Goal: Task Accomplishment & Management: Use online tool/utility

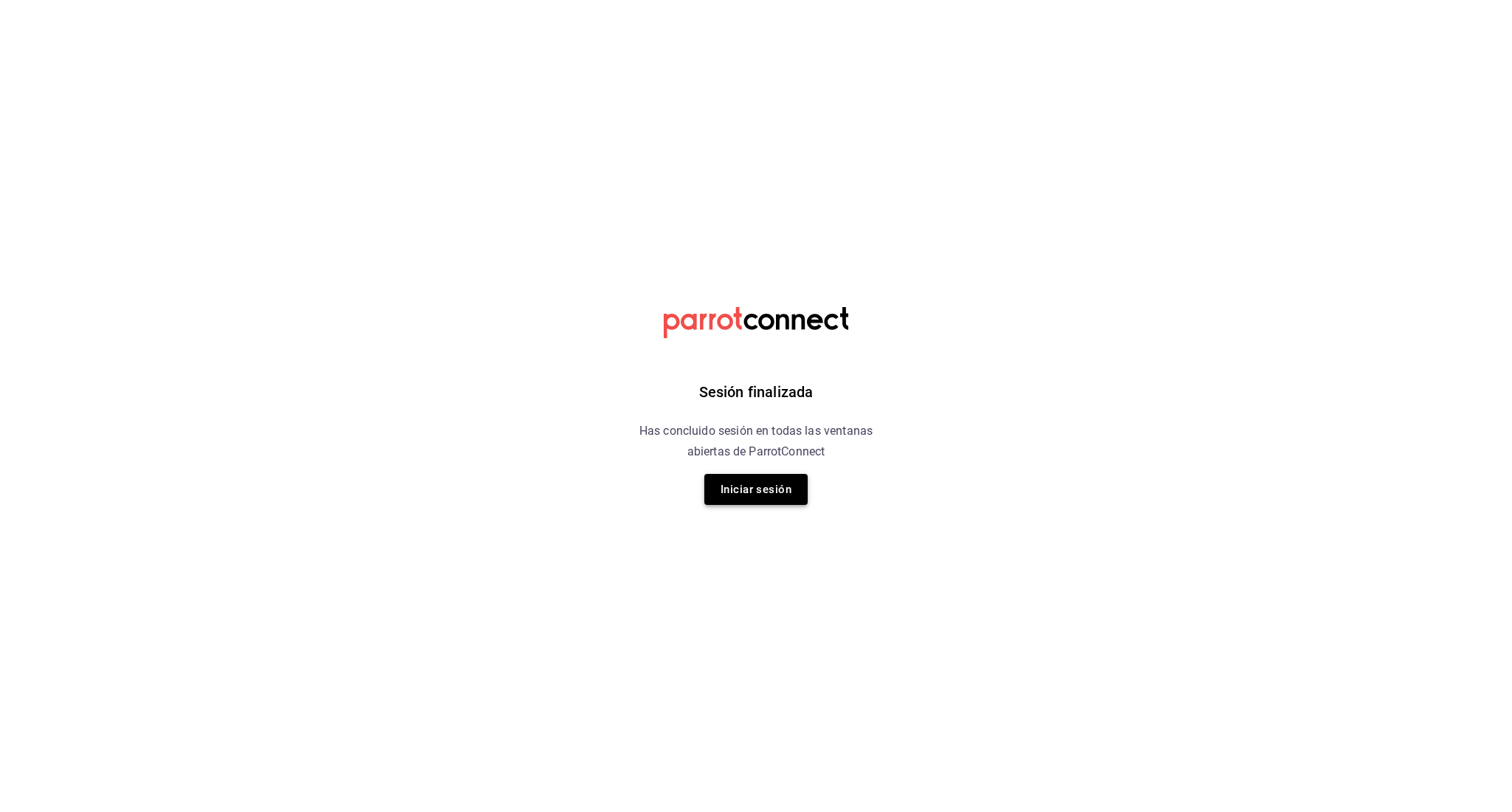
click at [772, 488] on button "Iniciar sesión" at bounding box center [756, 489] width 103 height 31
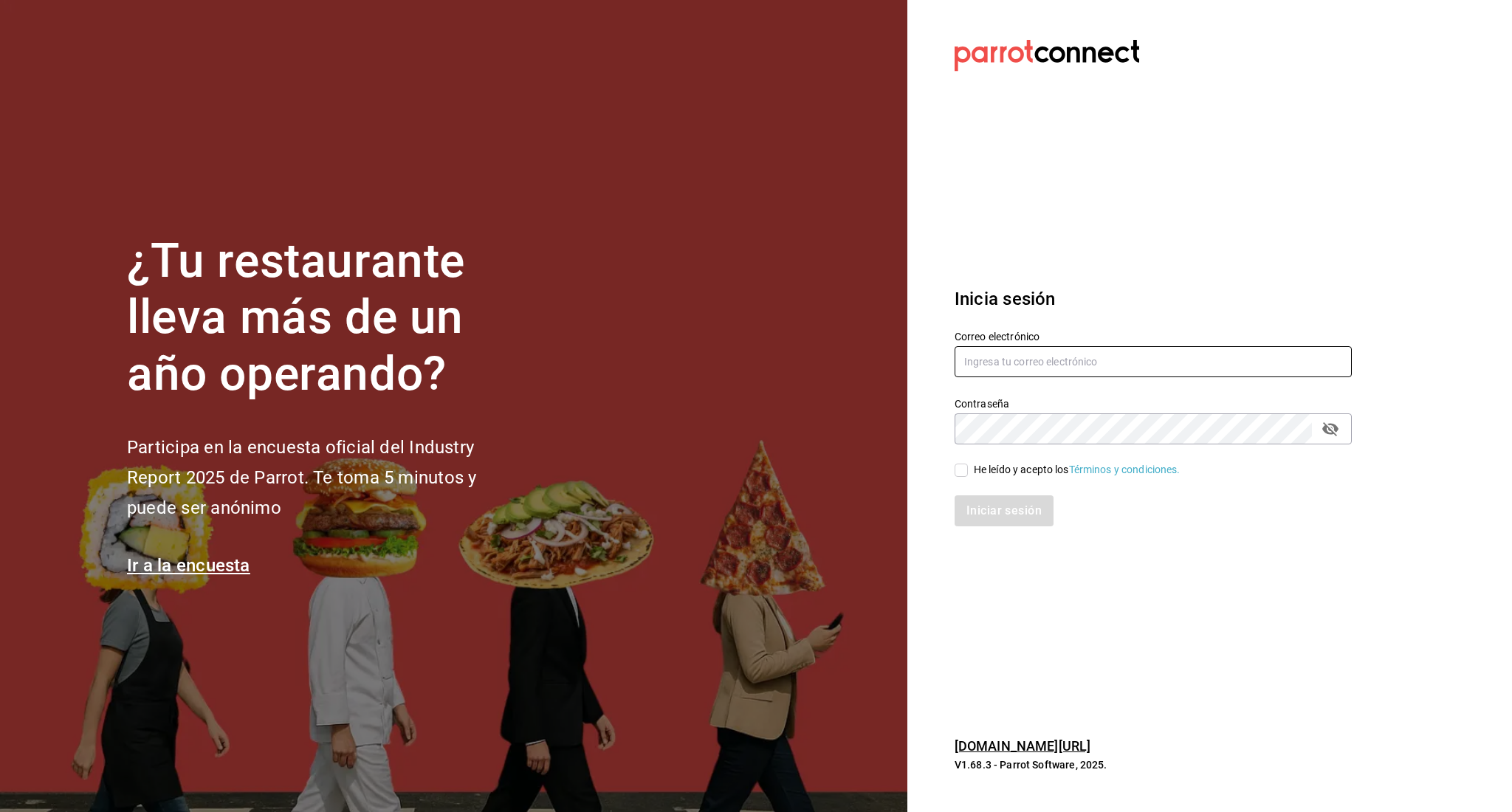
type input "[PERSON_NAME][EMAIL_ADDRESS][PERSON_NAME][DOMAIN_NAME]"
click at [962, 470] on input "He leído y acepto los Términos y condiciones." at bounding box center [961, 471] width 14 height 14
checkbox input "true"
click at [1019, 505] on button "Iniciar sesión" at bounding box center [1004, 510] width 101 height 31
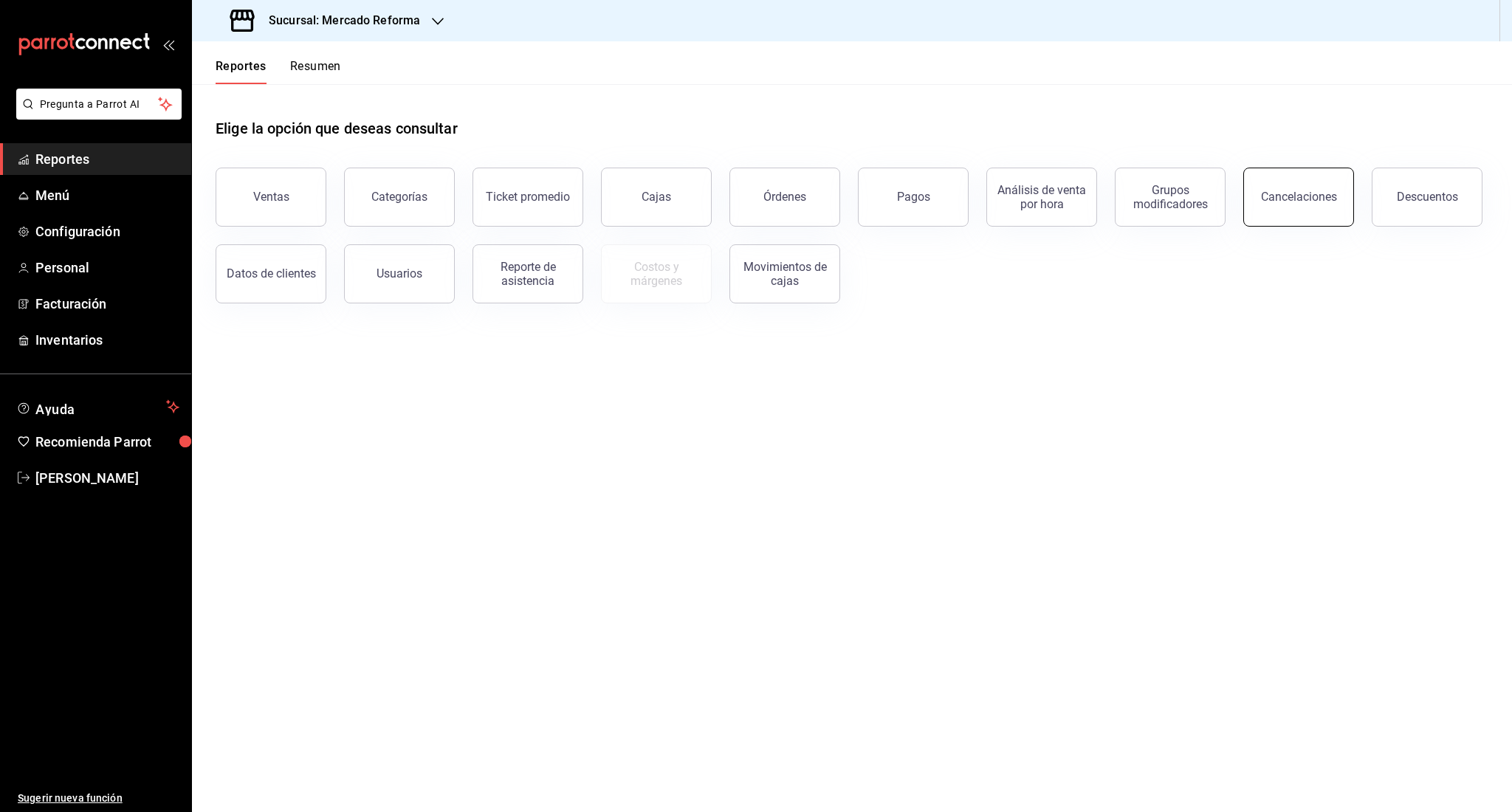
click at [1293, 208] on button "Cancelaciones" at bounding box center [1298, 197] width 111 height 59
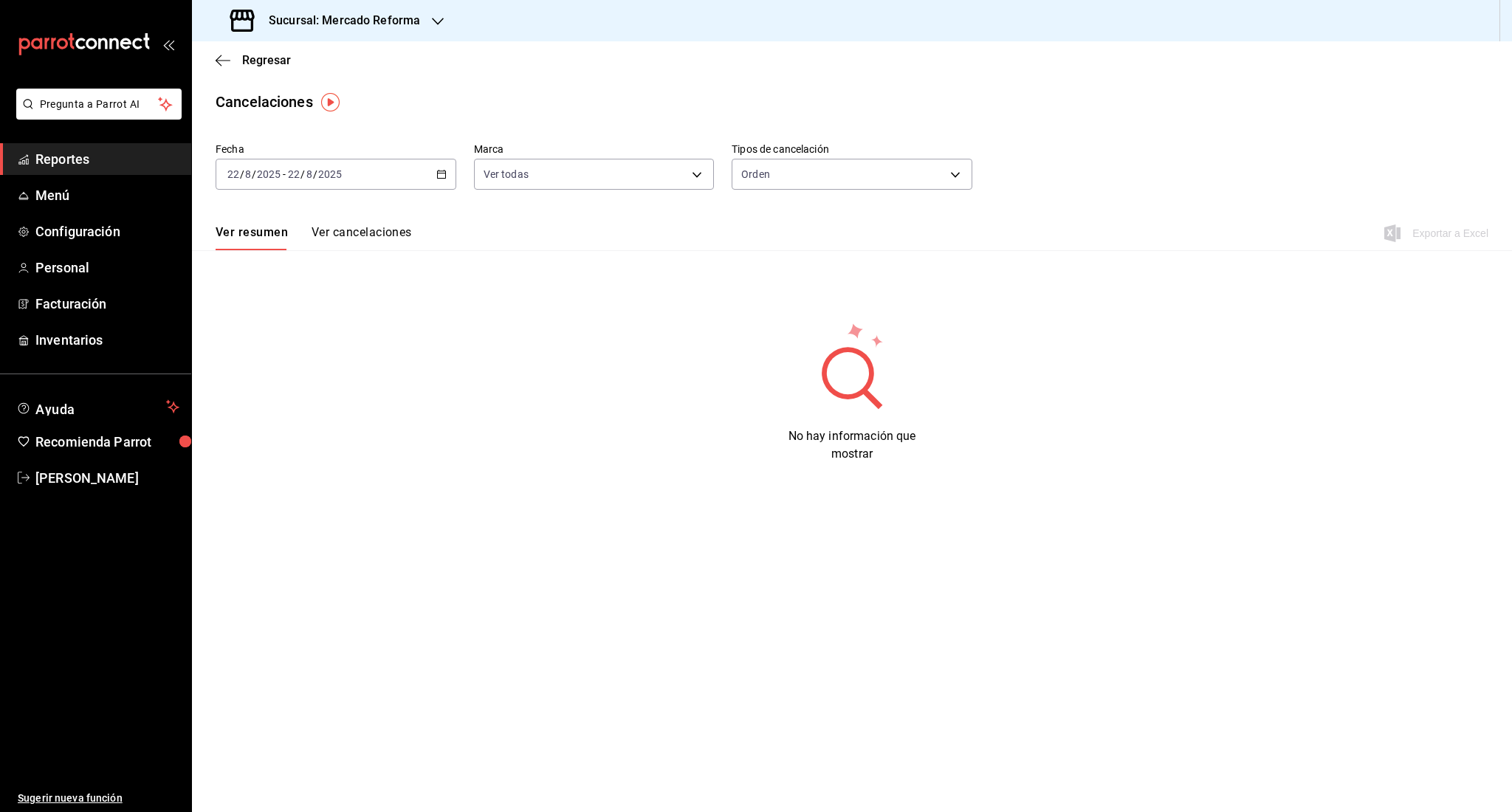
click at [371, 179] on div "[DATE] [DATE] - [DATE] [DATE]" at bounding box center [336, 174] width 241 height 31
click at [277, 326] on li "Mes actual" at bounding box center [285, 318] width 138 height 33
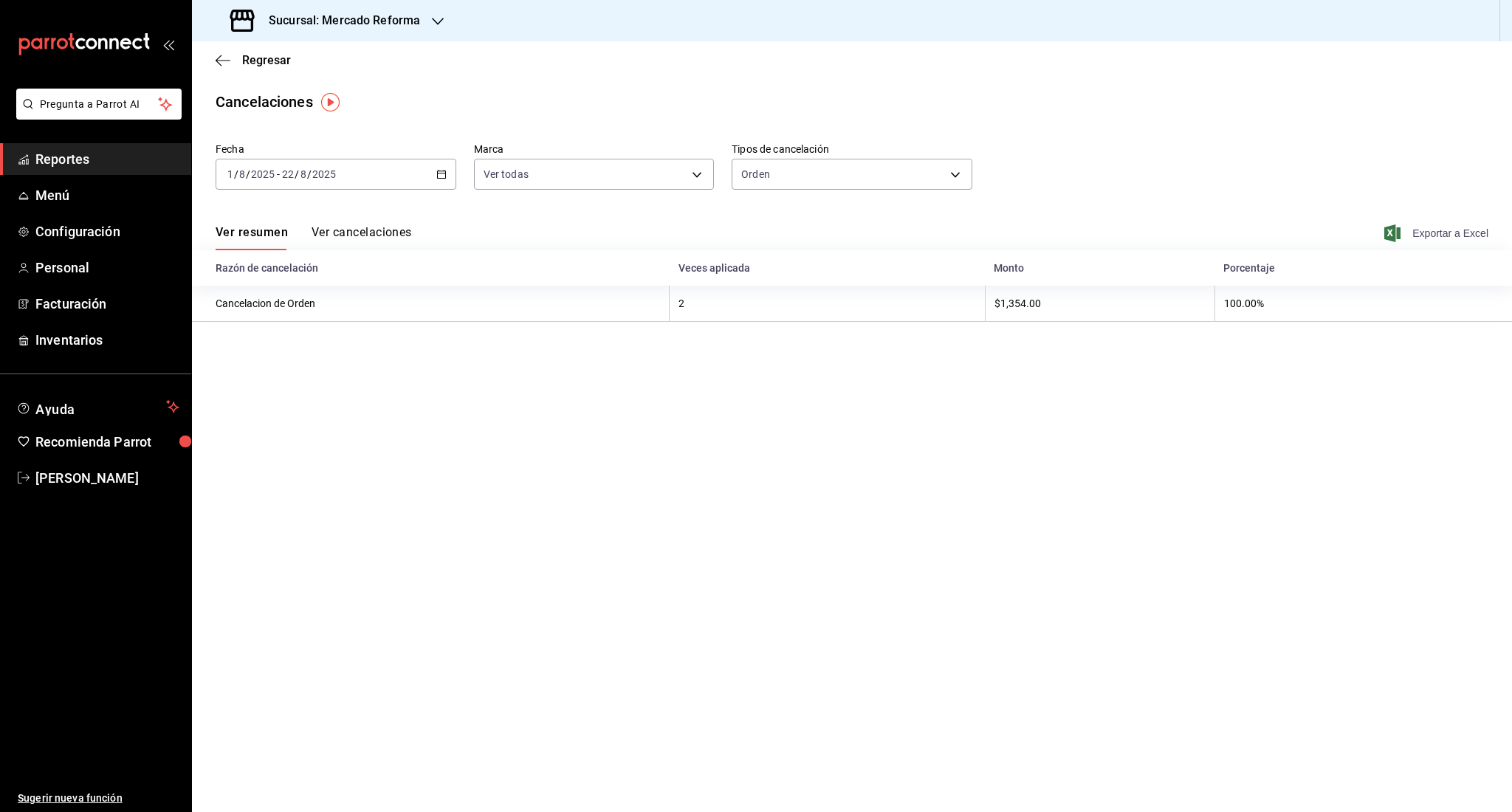
click at [1414, 237] on span "Exportar a Excel" at bounding box center [1438, 233] width 101 height 18
click at [359, 230] on button "Ver cancelaciones" at bounding box center [362, 237] width 101 height 25
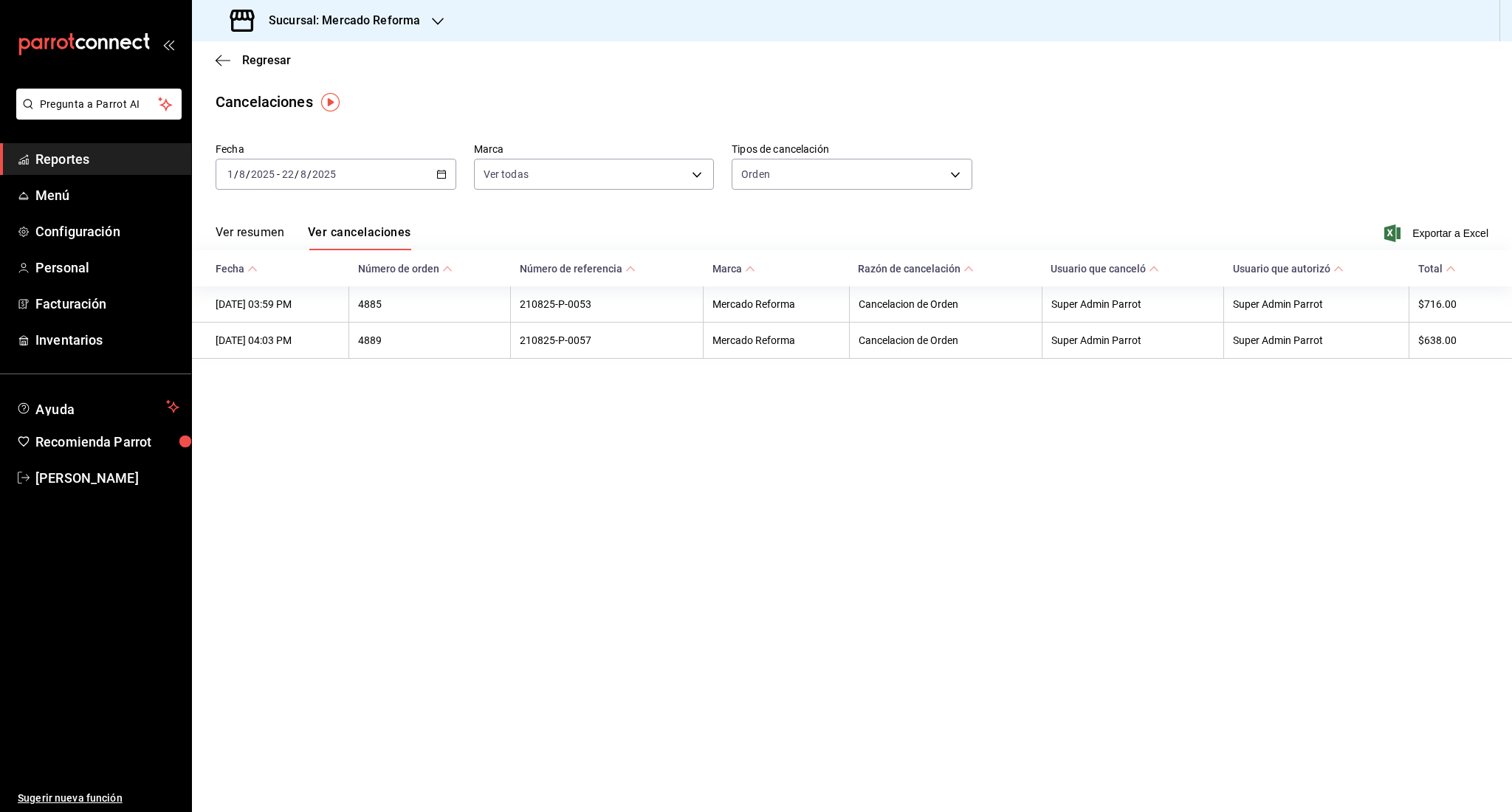
click at [1438, 247] on div "Ver resumen Ver cancelaciones Exportar a Excel" at bounding box center [852, 228] width 1320 height 43
click at [1427, 228] on span "Exportar a Excel" at bounding box center [1438, 233] width 101 height 18
